Goal: Information Seeking & Learning: Learn about a topic

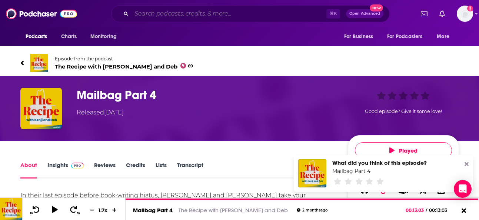
click at [222, 16] on input "Search podcasts, credits, & more..." at bounding box center [229, 14] width 195 height 12
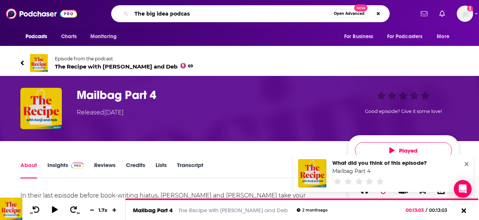
type input "The big idea podcast"
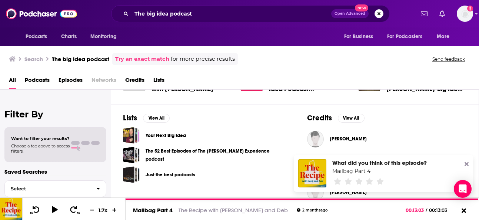
scroll to position [225, 0]
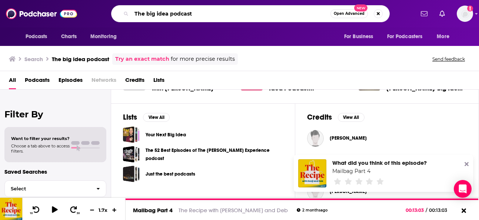
drag, startPoint x: 207, startPoint y: 14, endPoint x: 130, endPoint y: 13, distance: 77.1
click at [130, 13] on div "The big idea podcast Open Advanced New" at bounding box center [250, 13] width 279 height 17
paste input "Big Idea with [PERSON_NAME]"
type input "The Big Idea with [PERSON_NAME]"
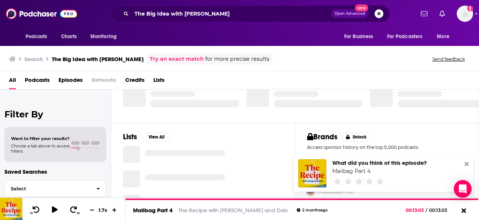
scroll to position [196, 0]
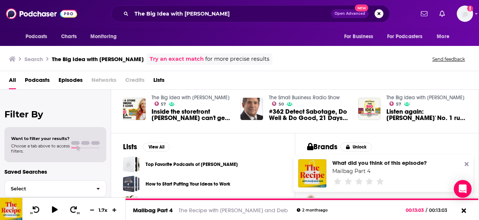
click at [157, 112] on span "Inside the storefront [PERSON_NAME] can't get enough of" at bounding box center [192, 115] width 80 height 13
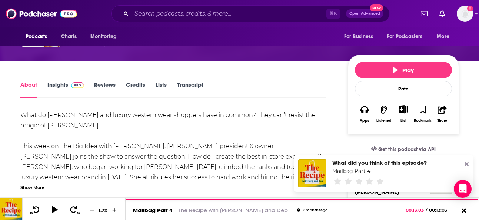
scroll to position [77, 0]
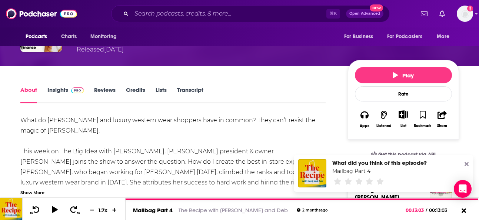
click at [69, 88] on span at bounding box center [76, 89] width 16 height 7
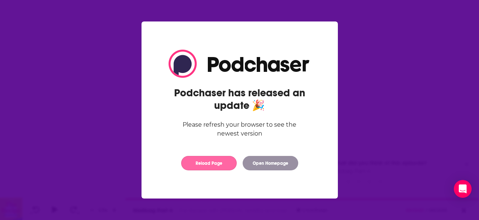
click at [212, 165] on button "Reload Page" at bounding box center [209, 163] width 56 height 14
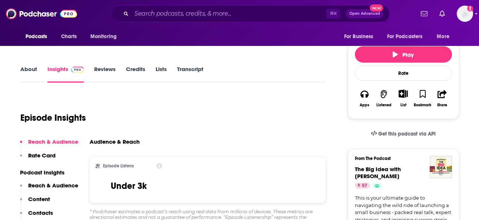
scroll to position [102, 0]
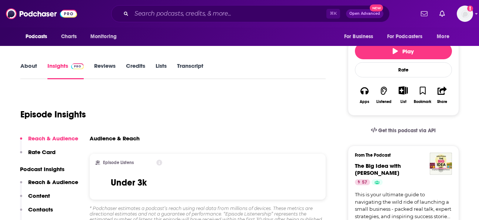
click at [38, 210] on p "Contacts" at bounding box center [40, 209] width 25 height 7
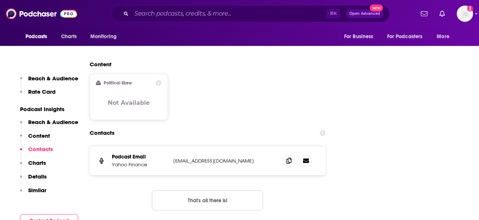
scroll to position [710, 0]
click at [291, 161] on icon at bounding box center [289, 160] width 5 height 6
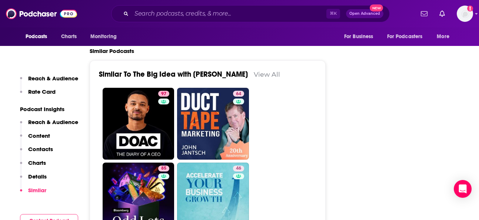
scroll to position [1269, 0]
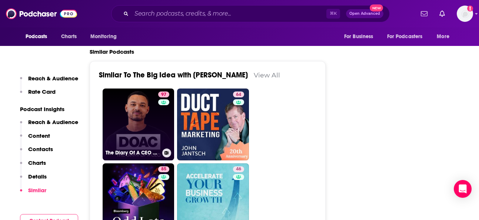
click at [122, 139] on link "97 The Diary Of A CEO with Steven Bartlett" at bounding box center [139, 125] width 72 height 72
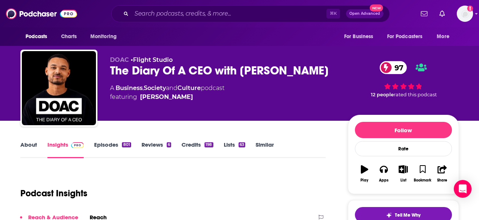
click at [112, 144] on link "Episodes 801" at bounding box center [112, 149] width 37 height 17
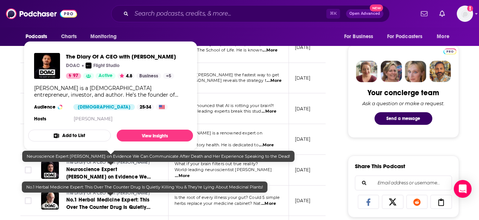
scroll to position [337, 0]
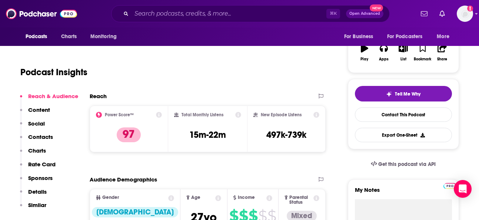
scroll to position [135, 0]
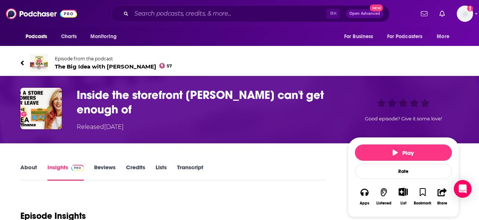
click at [32, 165] on link "About" at bounding box center [28, 172] width 17 height 17
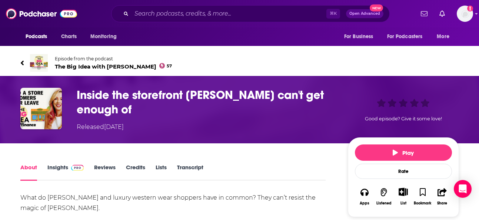
click at [32, 167] on link "About" at bounding box center [28, 172] width 17 height 17
click at [30, 166] on link "About" at bounding box center [28, 172] width 17 height 17
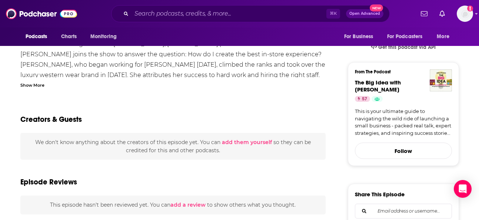
scroll to position [186, 0]
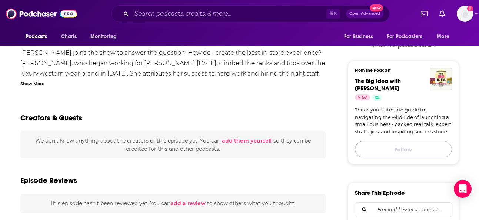
click at [397, 148] on button "Follow" at bounding box center [403, 149] width 97 height 16
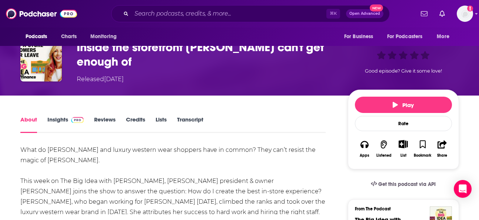
scroll to position [46, 0]
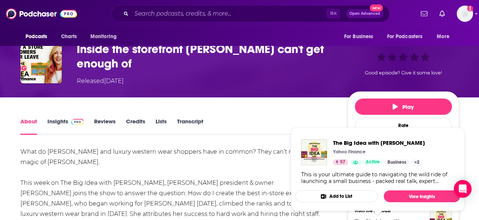
click at [343, 194] on button "Add to List" at bounding box center [337, 197] width 83 height 12
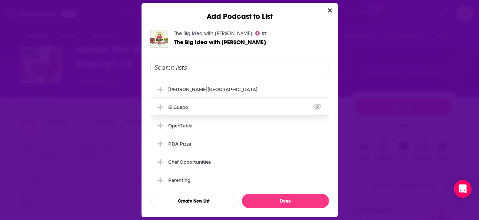
click at [162, 106] on icon "Add Podcast To List" at bounding box center [161, 107] width 6 height 7
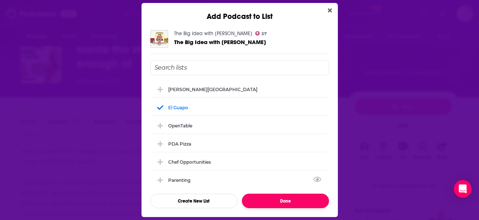
click at [273, 201] on button "Done" at bounding box center [285, 201] width 87 height 14
